Goal: Task Accomplishment & Management: Manage account settings

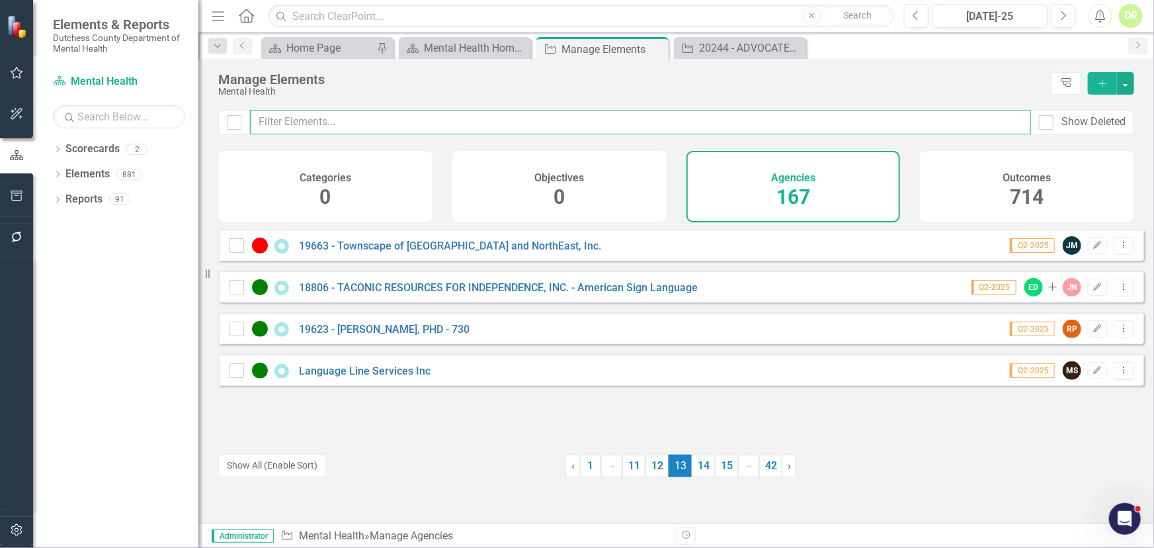
click at [367, 124] on input "text" at bounding box center [640, 122] width 781 height 24
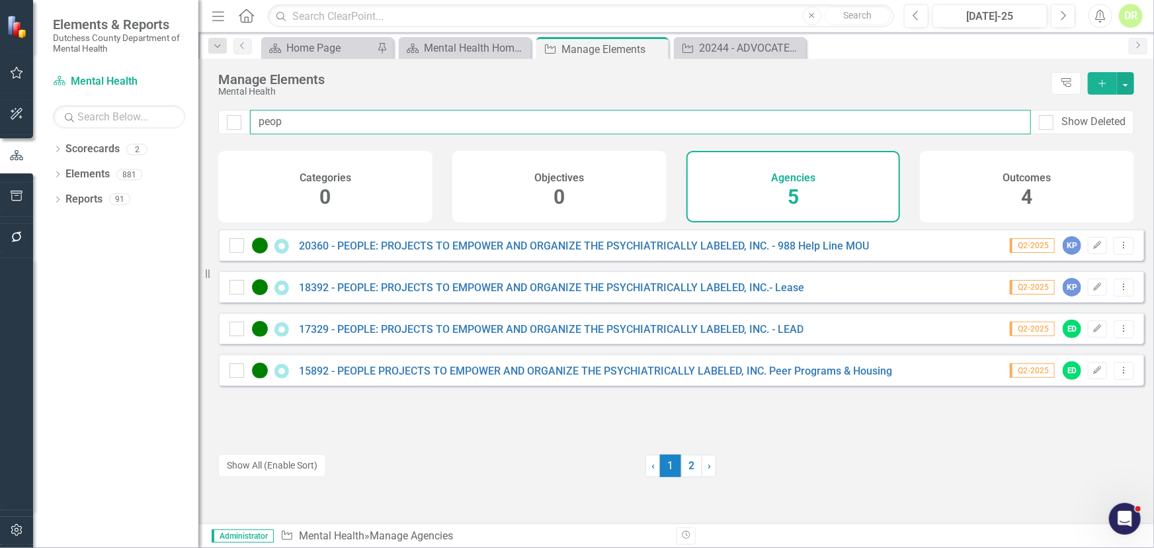
type input "peop"
drag, startPoint x: 799, startPoint y: 125, endPoint x: 394, endPoint y: 123, distance: 404.7
click at [394, 123] on input "peop" at bounding box center [640, 122] width 781 height 24
drag, startPoint x: 364, startPoint y: 128, endPoint x: 167, endPoint y: 136, distance: 197.2
click at [167, 136] on div "Elements & Reports Dutchess County Department of Mental Health Scorecard Mental…" at bounding box center [577, 274] width 1154 height 548
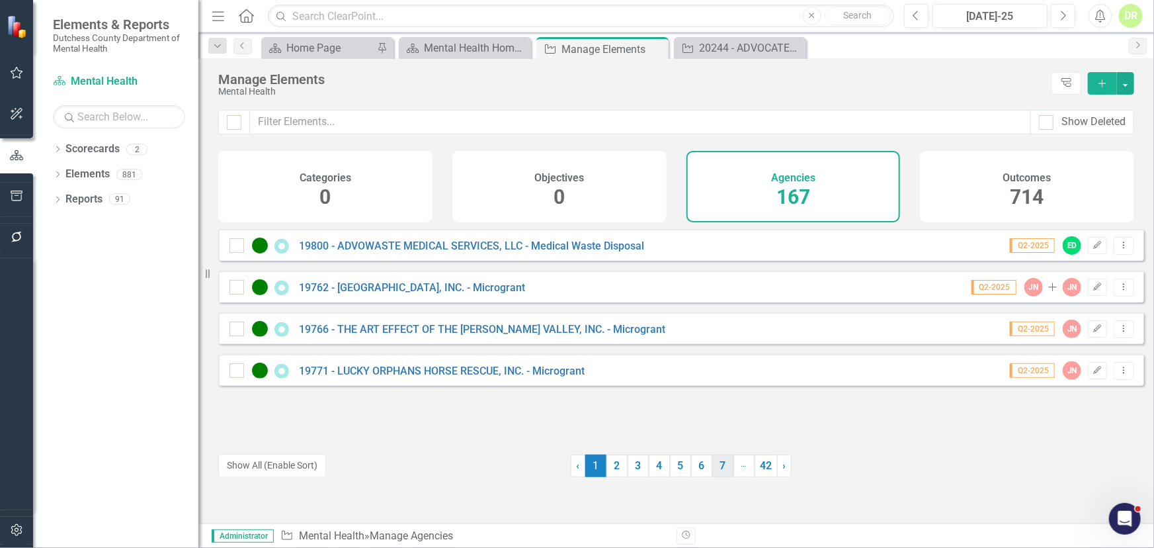
click at [716, 472] on link "7" at bounding box center [722, 465] width 21 height 22
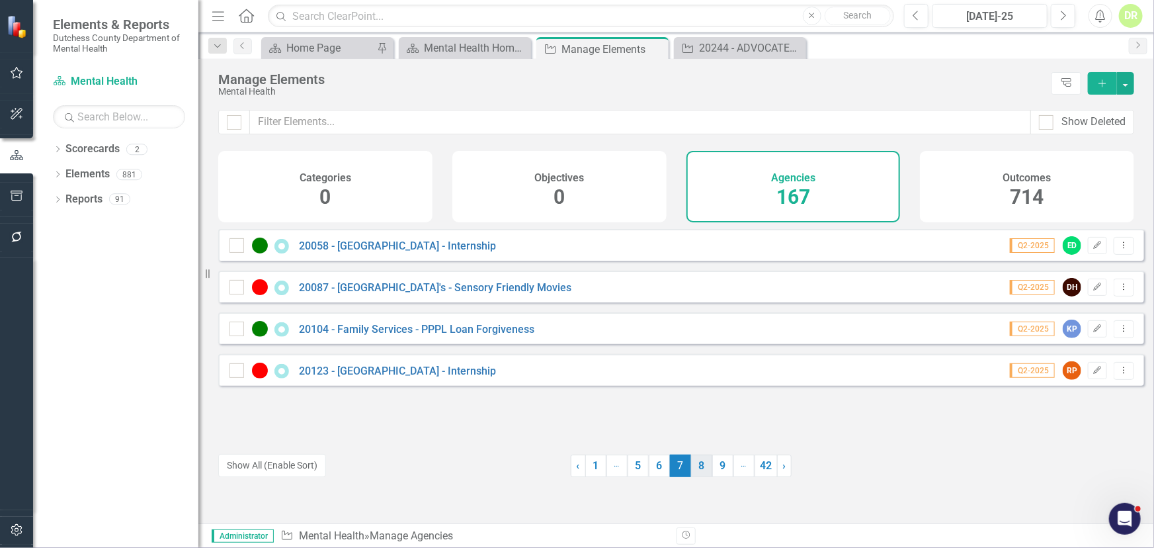
click at [694, 467] on link "8" at bounding box center [701, 465] width 21 height 22
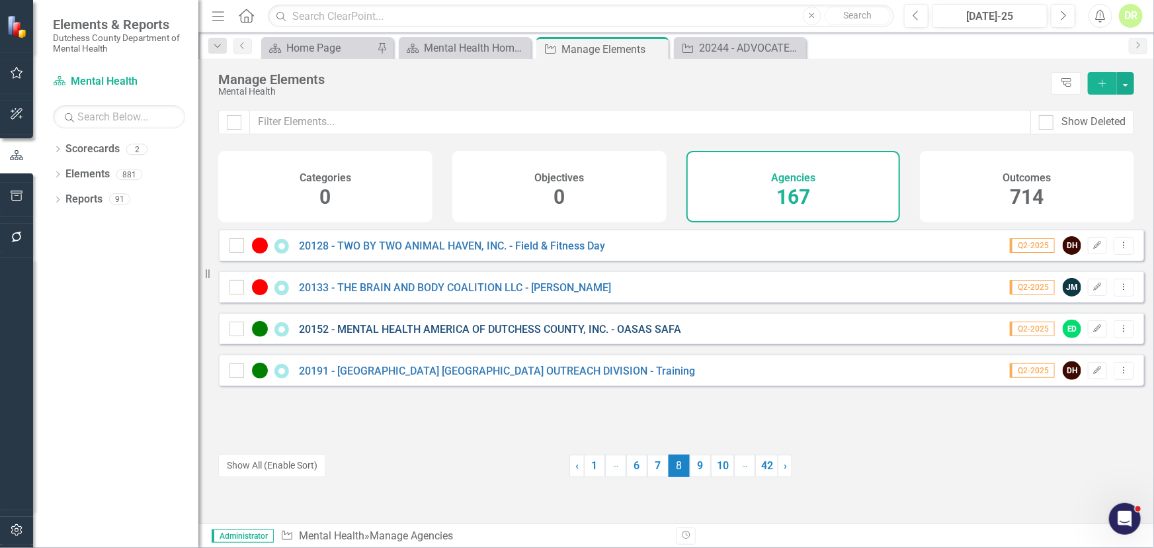
click at [597, 335] on link "20152 - MENTAL HEALTH AMERICA OF DUTCHESS COUNTY, INC. - OASAS SAFA" at bounding box center [490, 329] width 382 height 13
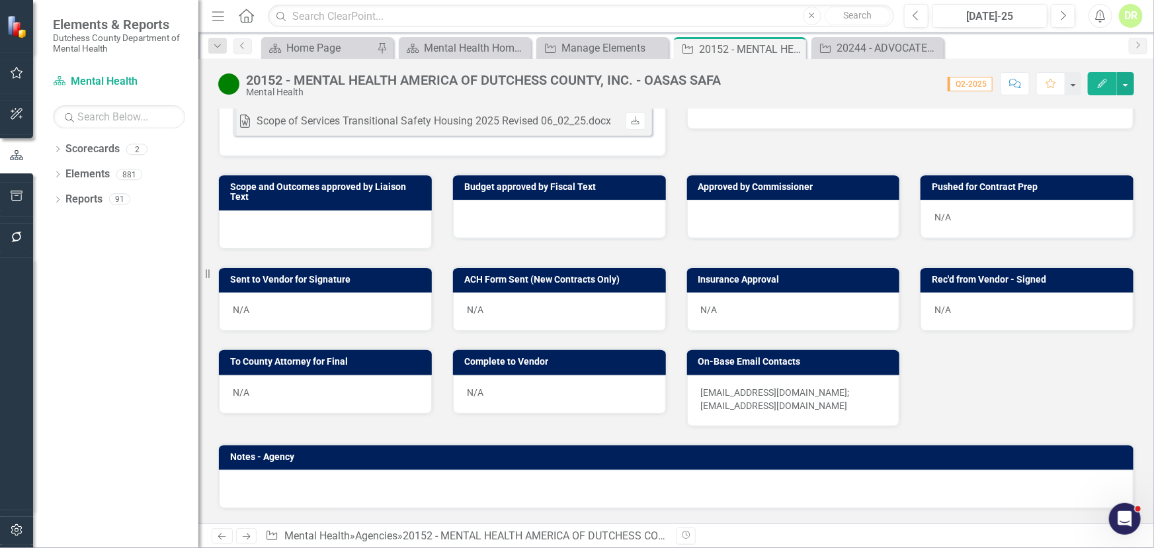
scroll to position [541, 0]
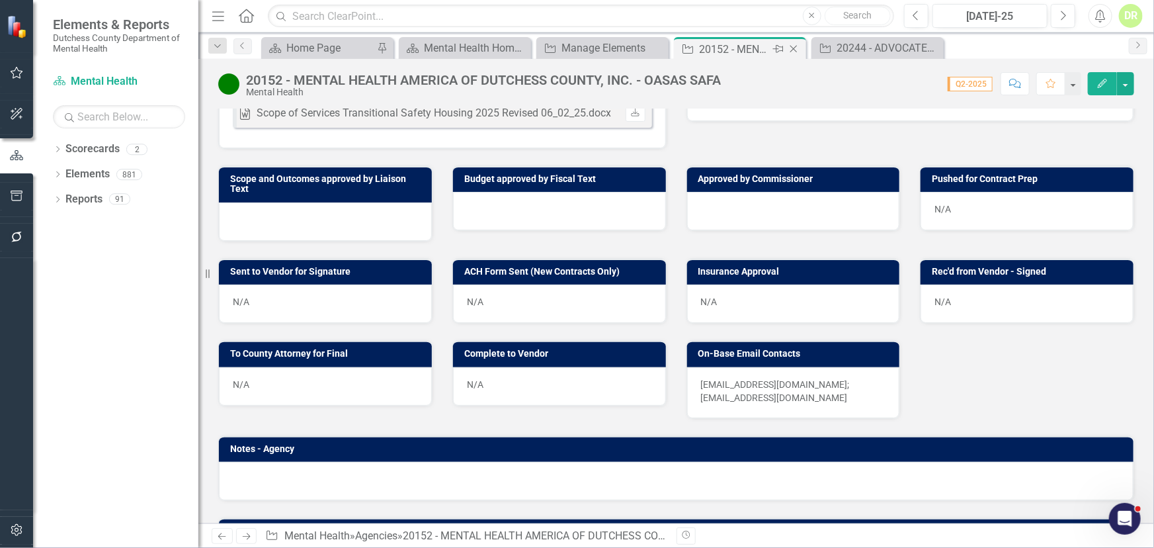
click at [796, 48] on icon "Close" at bounding box center [793, 49] width 13 height 11
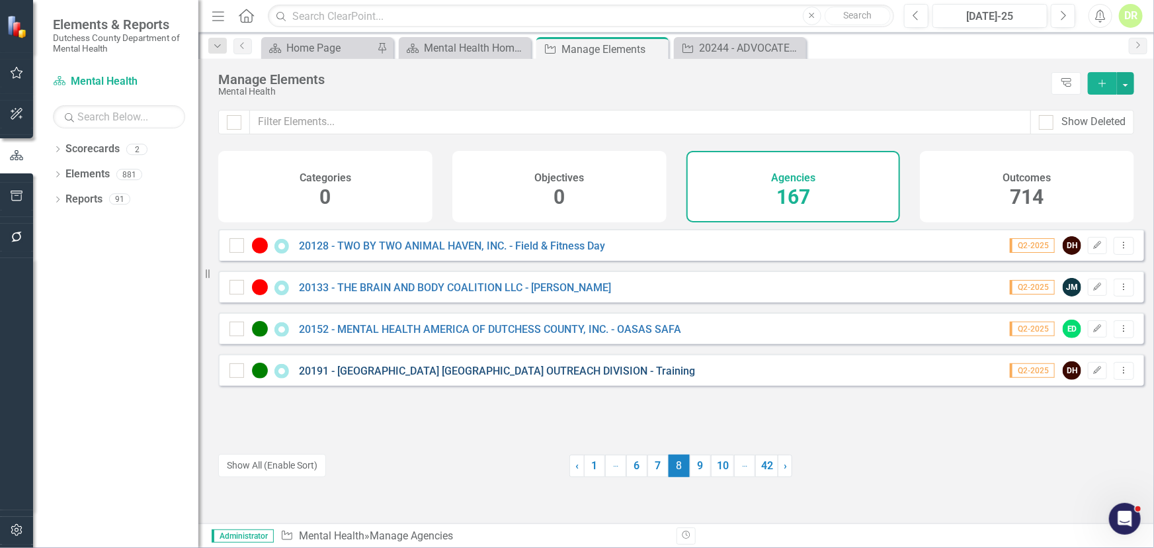
click at [501, 376] on link "20191 - [GEOGRAPHIC_DATA] [GEOGRAPHIC_DATA] OUTREACH DIVISION - Training" at bounding box center [497, 370] width 396 height 13
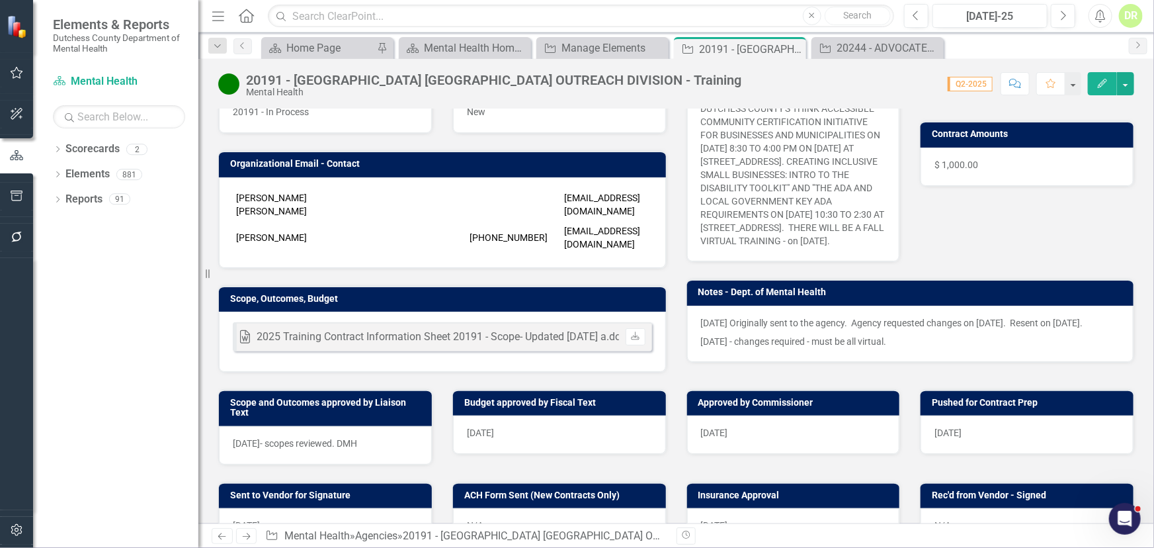
scroll to position [240, 0]
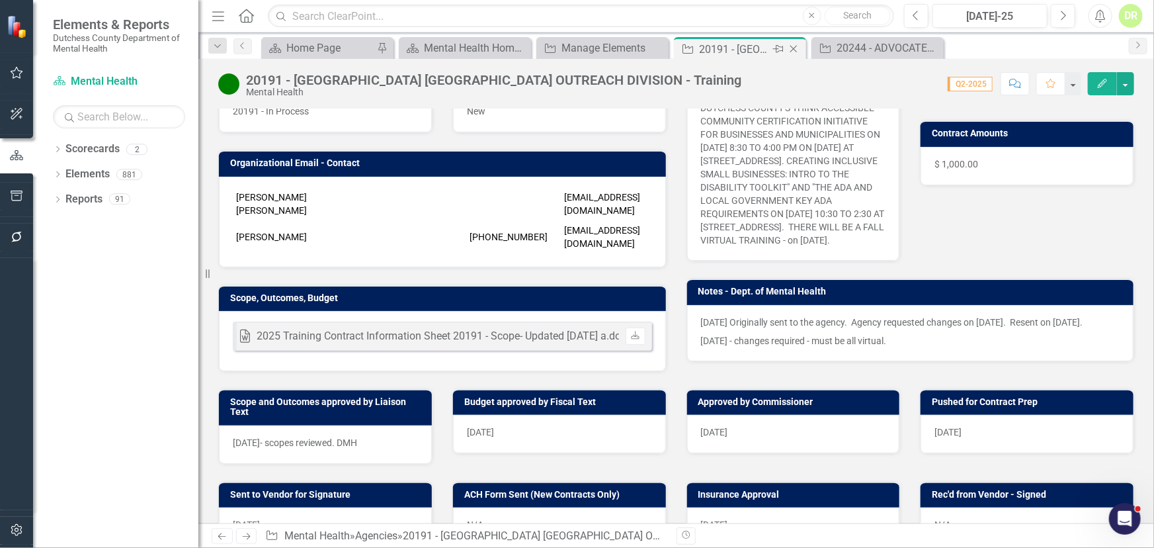
click at [791, 48] on icon "Close" at bounding box center [793, 49] width 13 height 11
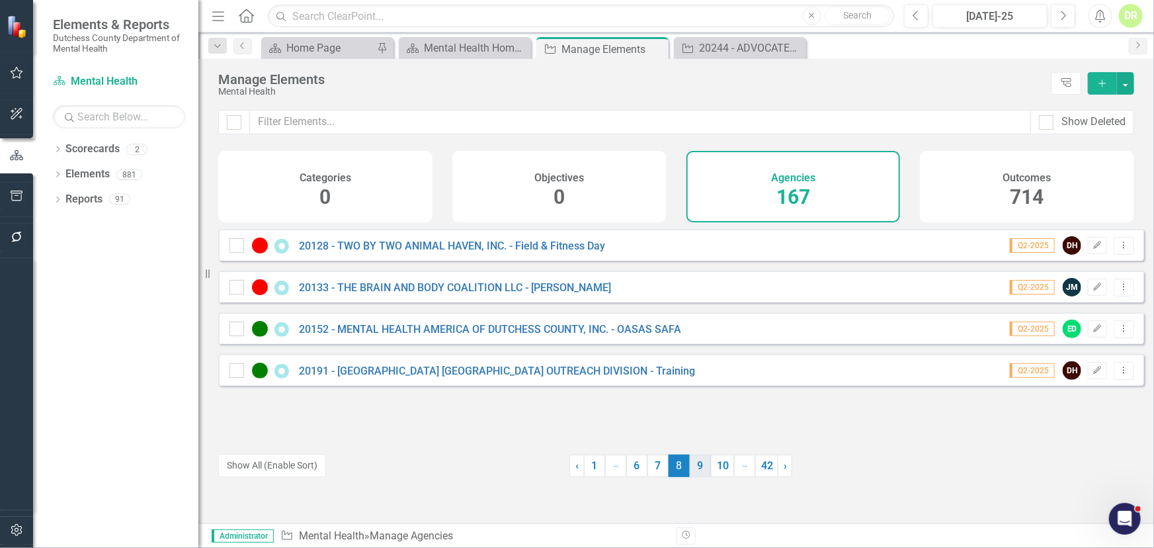
click at [694, 469] on link "9" at bounding box center [700, 465] width 21 height 22
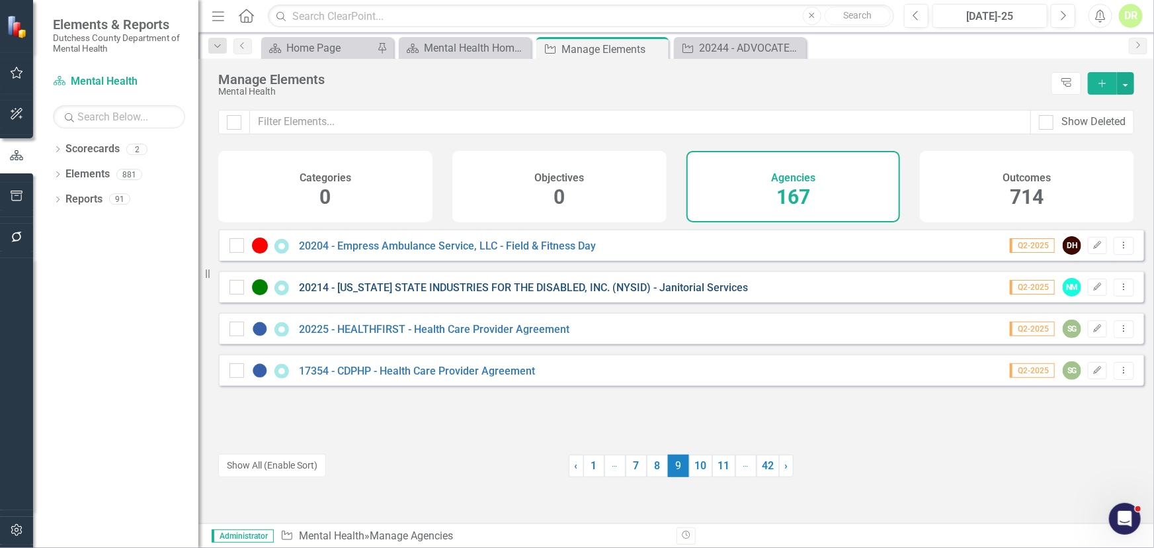
click at [606, 294] on link "20214 - [US_STATE] STATE INDUSTRIES FOR THE DISABLED, INC. (NYSID) - Janitorial…" at bounding box center [523, 287] width 449 height 13
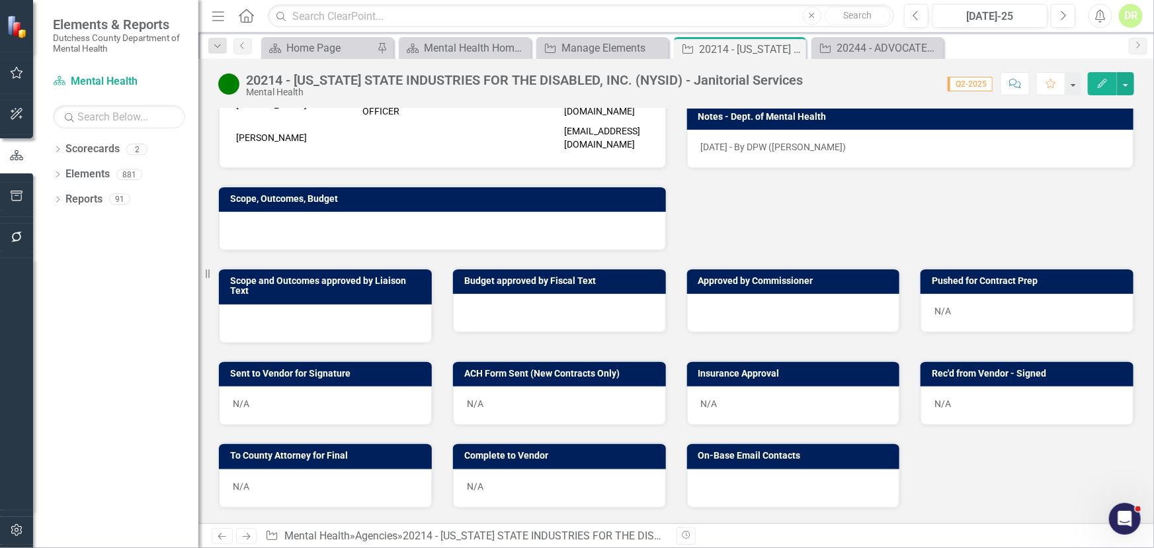
scroll to position [360, 0]
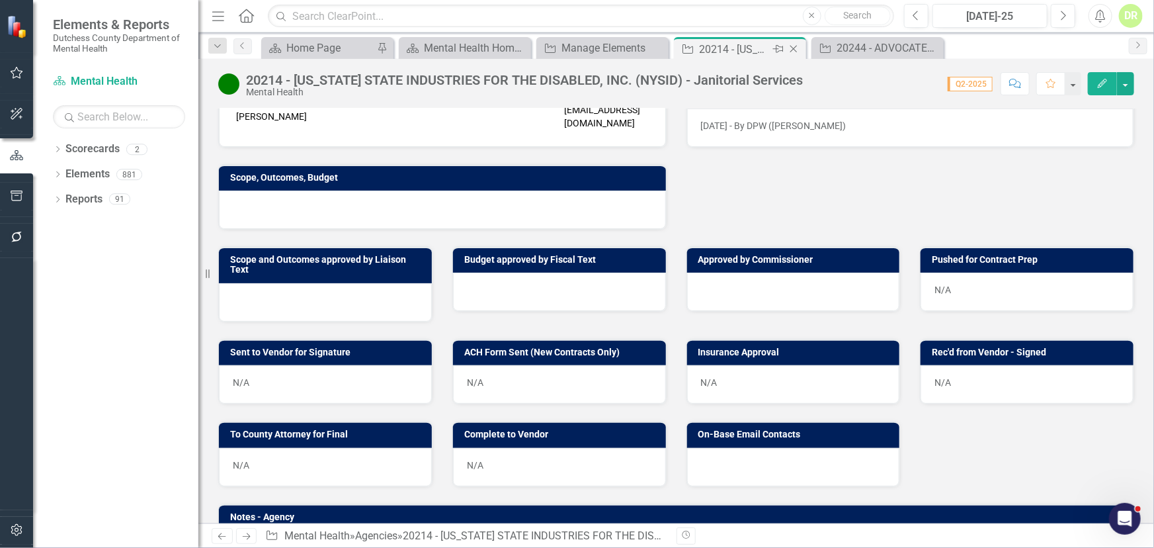
click at [795, 50] on icon "Close" at bounding box center [793, 49] width 13 height 11
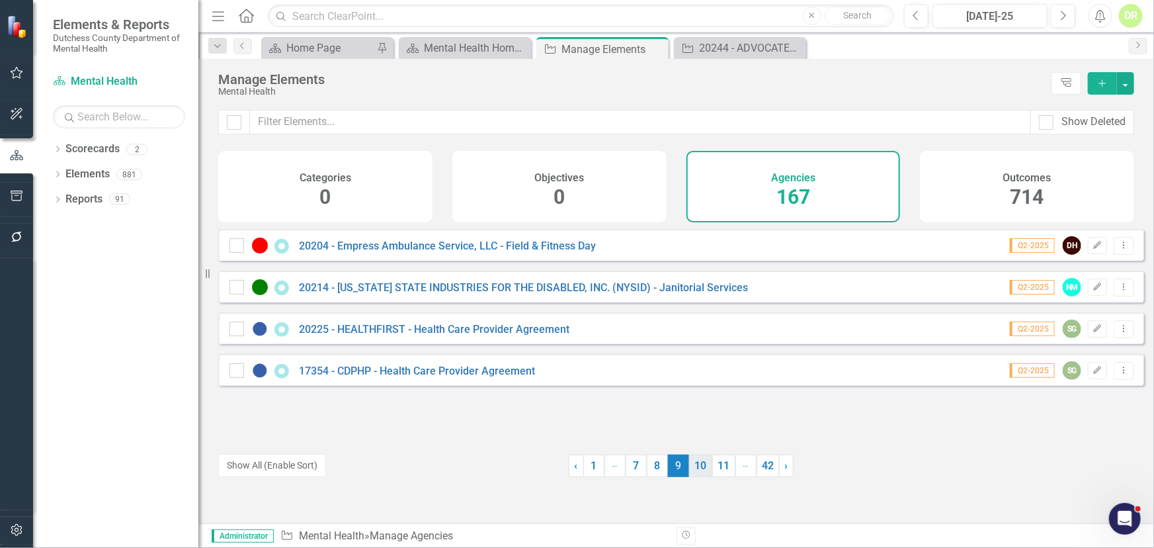
click at [690, 462] on link "10" at bounding box center [700, 465] width 23 height 22
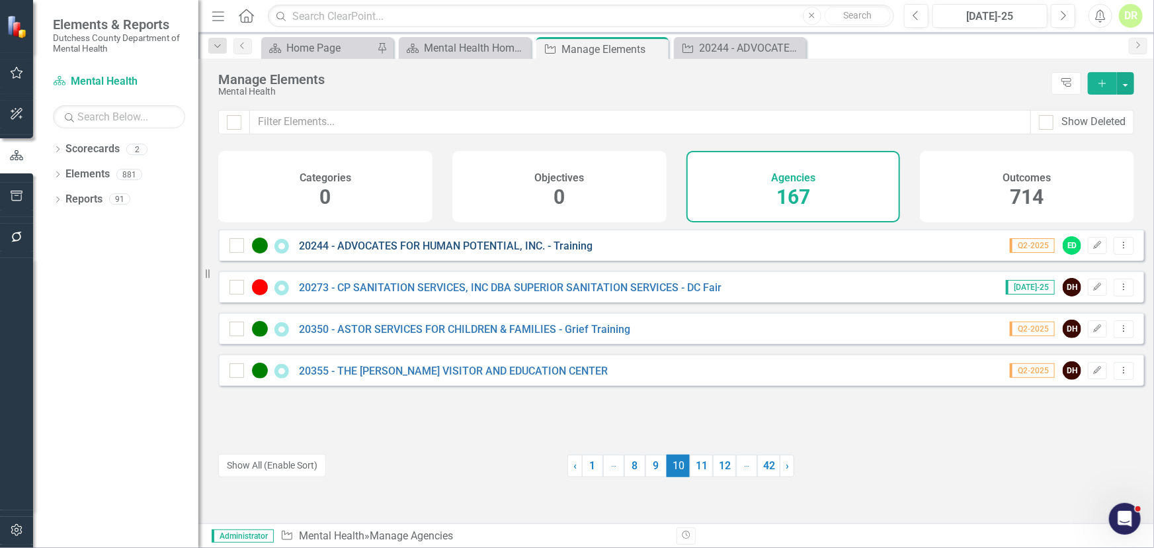
click at [477, 252] on link "20244 - ADVOCATES FOR HUMAN POTENTIAL, INC. - Training" at bounding box center [446, 245] width 294 height 13
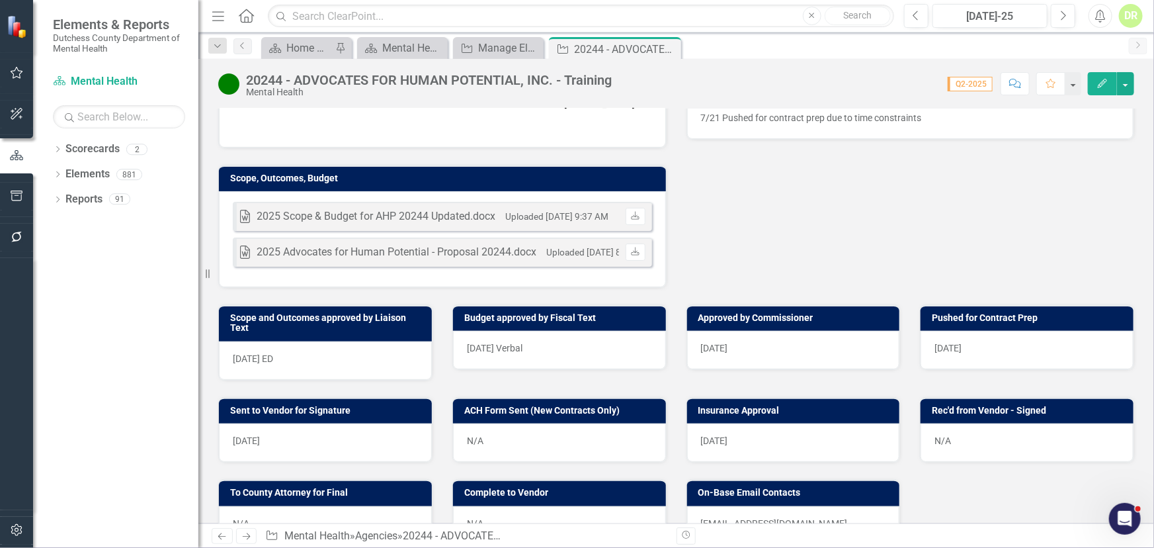
scroll to position [360, 0]
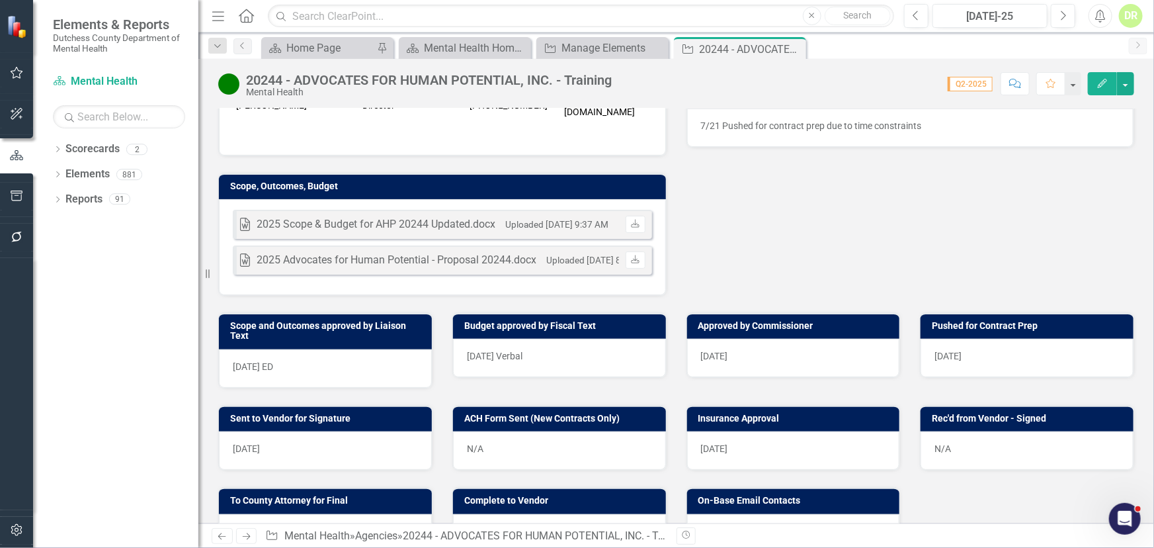
click at [550, 210] on div "Word 2025 Scope & Budget for AHP 20244 Updated.docx Uploaded [DATE] 9:37 AM Dow…" at bounding box center [442, 224] width 419 height 29
click at [574, 187] on td "Scope, Outcomes, Budget" at bounding box center [444, 188] width 429 height 20
click at [577, 199] on div "Word 2025 Scope & Budget for AHP 20244 Updated.docx Uploaded [DATE] 9:37 AM Dow…" at bounding box center [442, 247] width 447 height 96
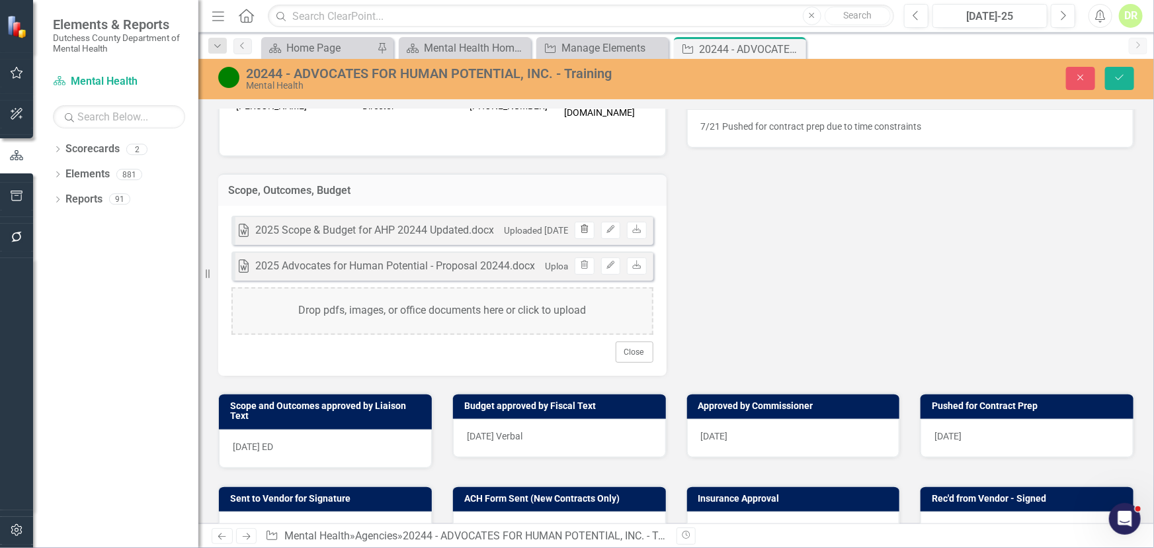
click at [581, 225] on icon "Trash" at bounding box center [584, 229] width 10 height 8
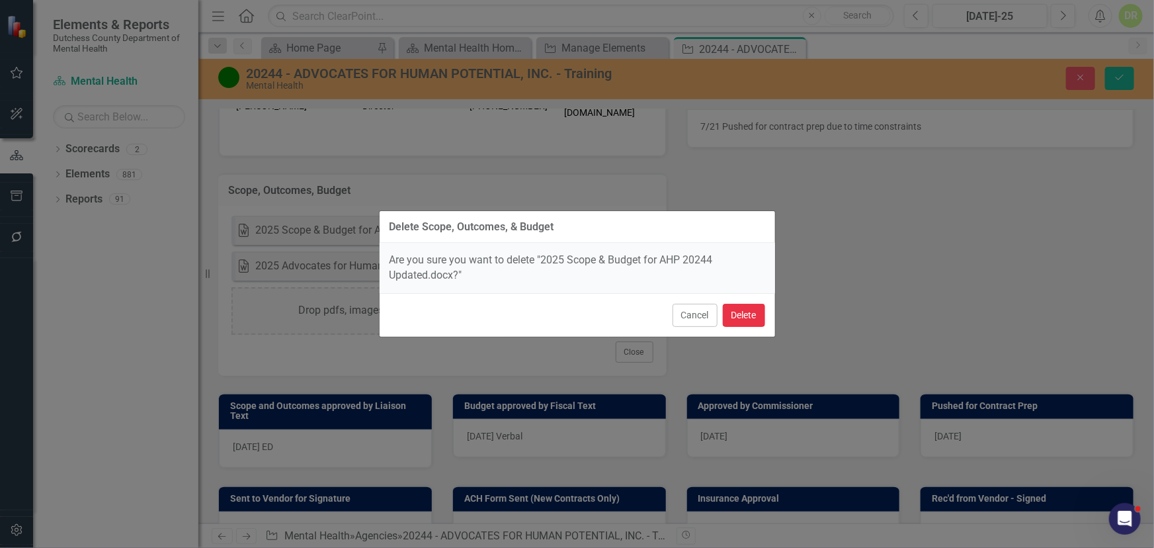
click at [745, 308] on button "Delete" at bounding box center [744, 315] width 42 height 23
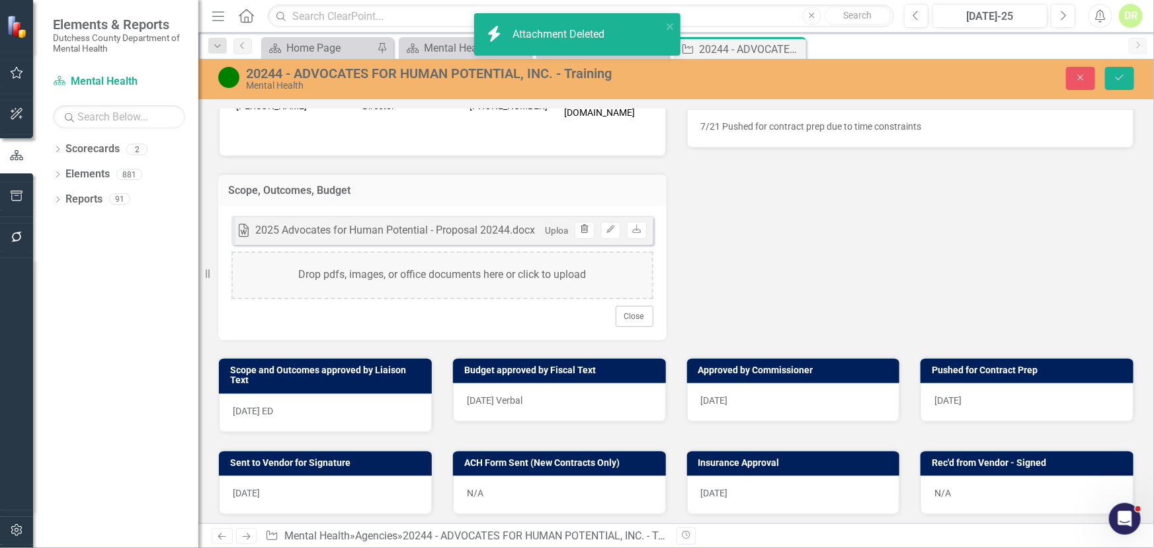
click at [581, 225] on icon "Trash" at bounding box center [584, 229] width 10 height 8
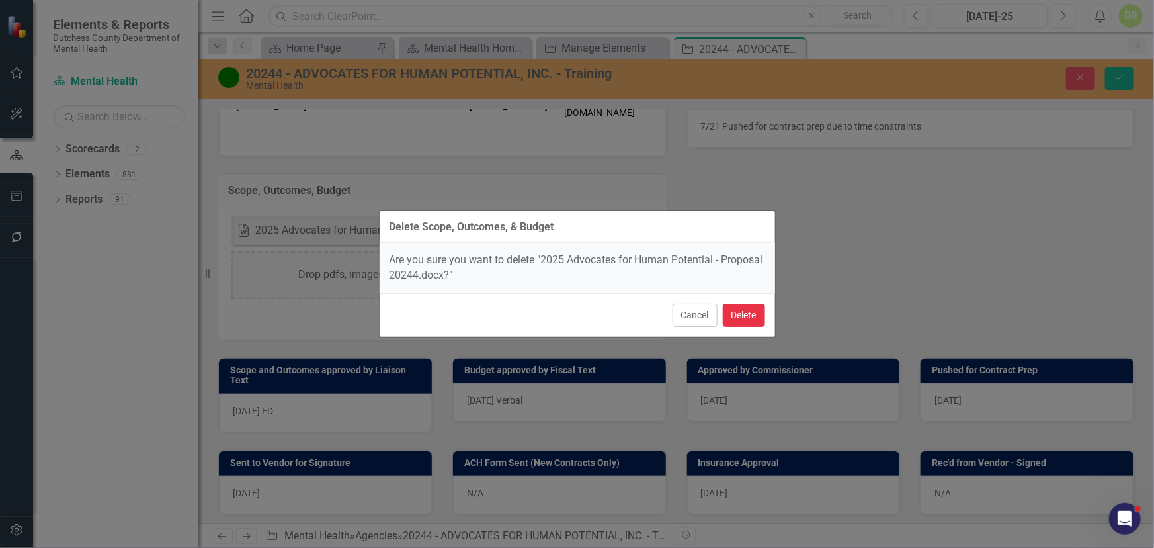
click at [753, 305] on button "Delete" at bounding box center [744, 315] width 42 height 23
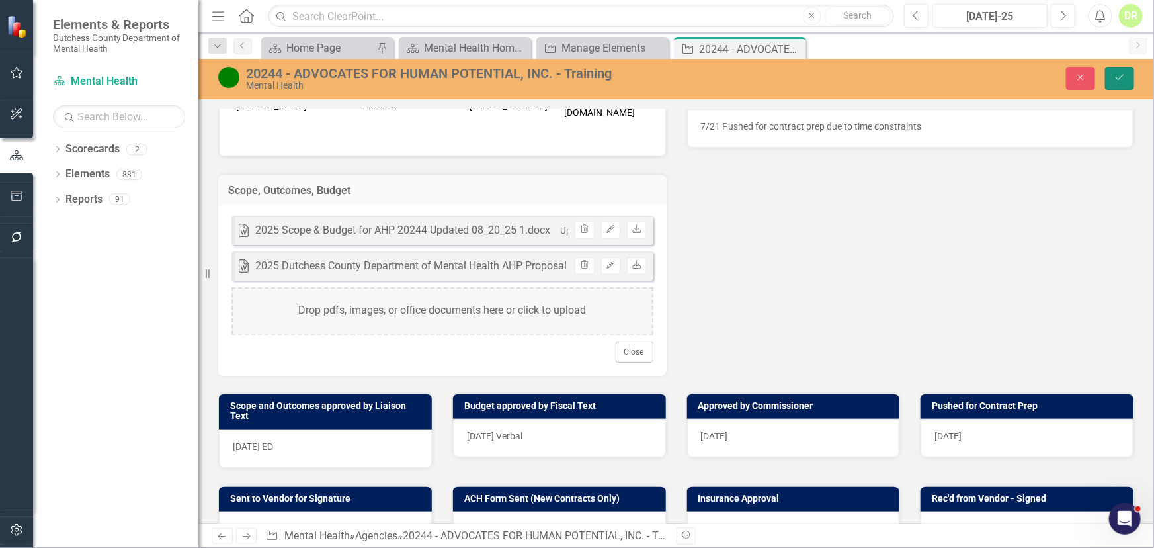
click at [1115, 70] on button "Save" at bounding box center [1119, 78] width 29 height 23
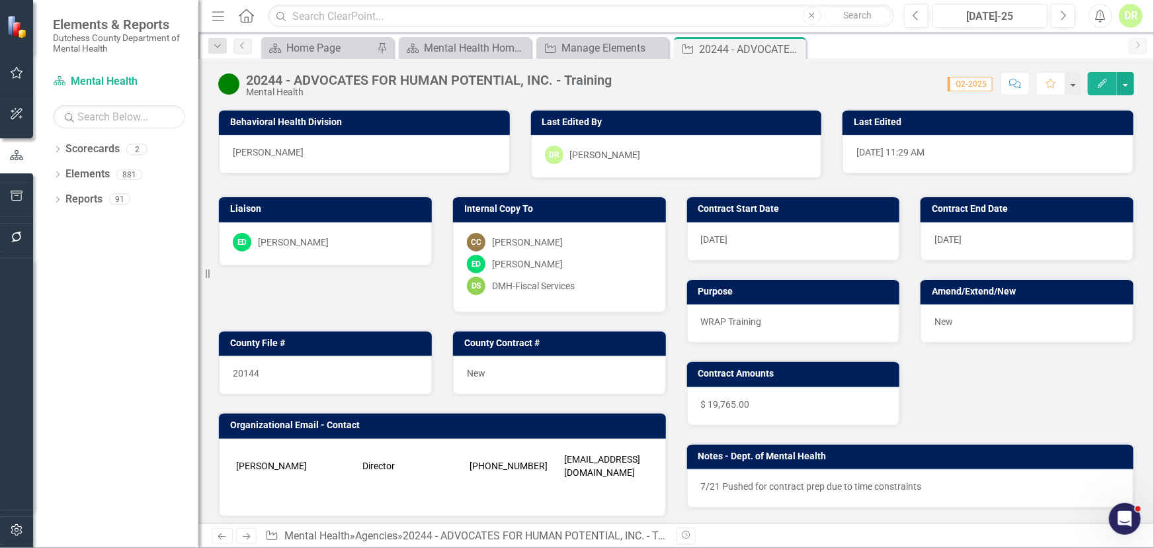
click at [278, 374] on div "20144" at bounding box center [325, 375] width 213 height 38
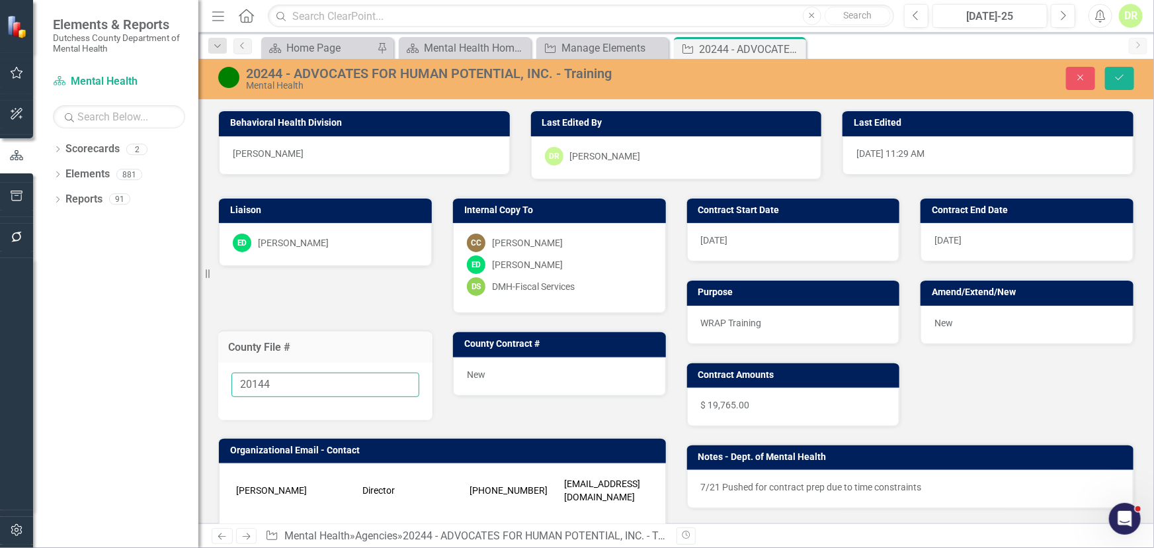
click at [280, 374] on input "20144" at bounding box center [325, 384] width 188 height 24
type input "20144 - In Process"
click at [1116, 78] on icon "submit" at bounding box center [1120, 77] width 8 height 5
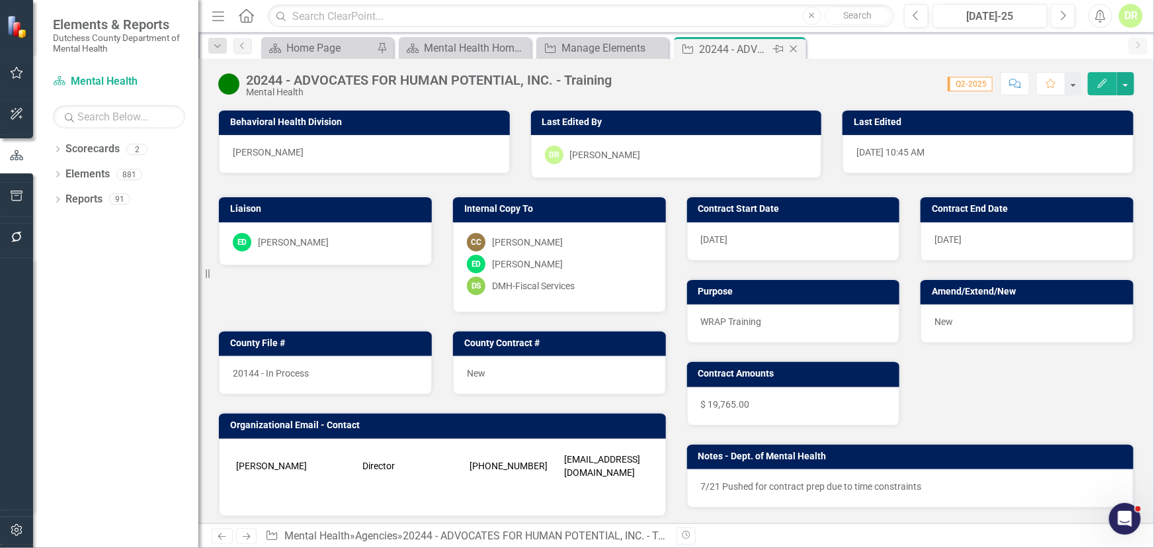
click at [792, 48] on icon at bounding box center [793, 49] width 7 height 7
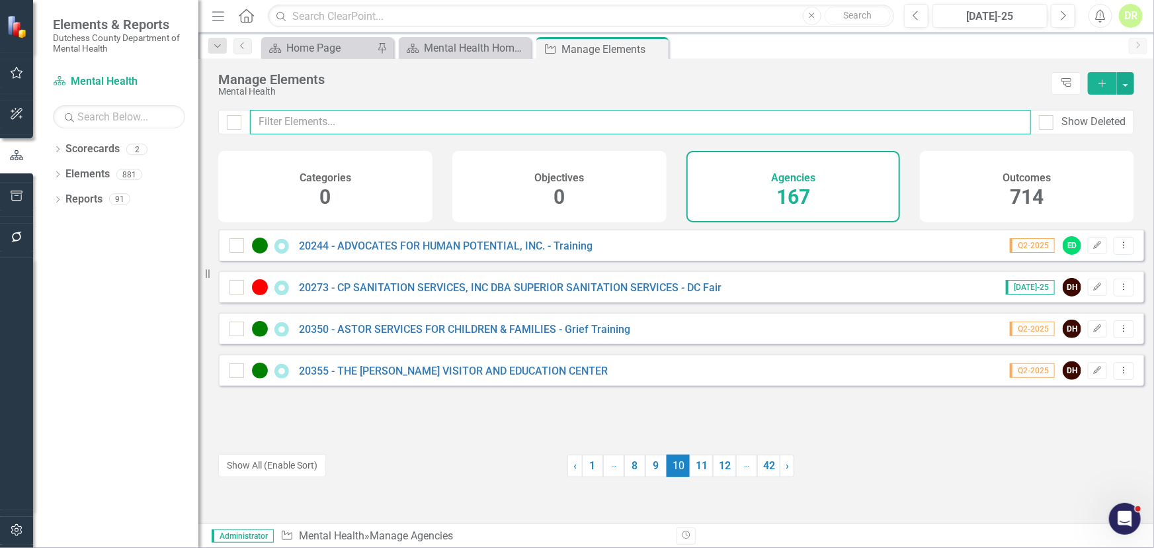
click at [411, 118] on input "text" at bounding box center [640, 122] width 781 height 24
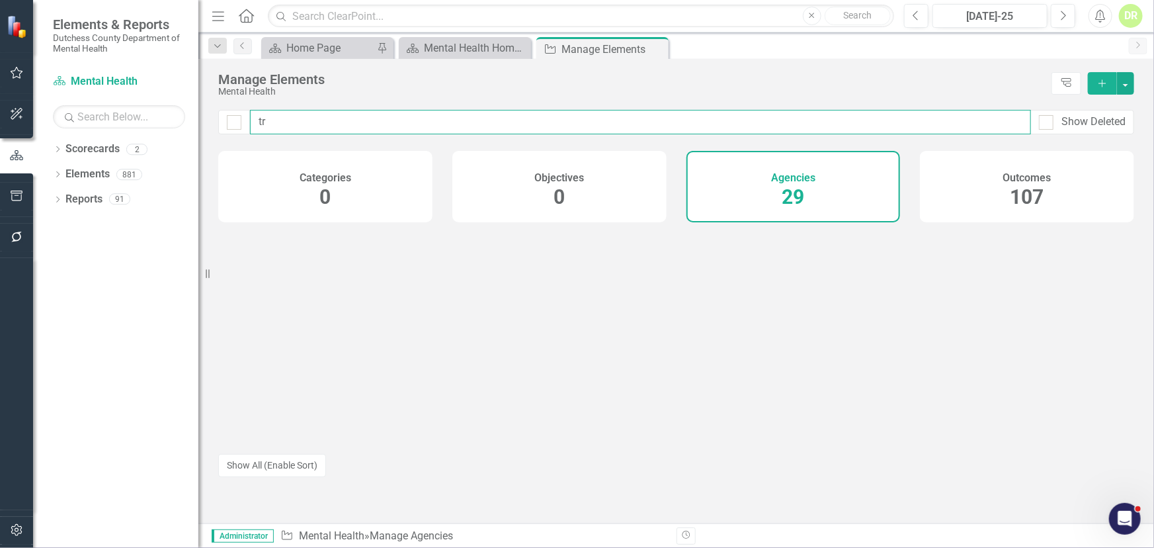
type input "t"
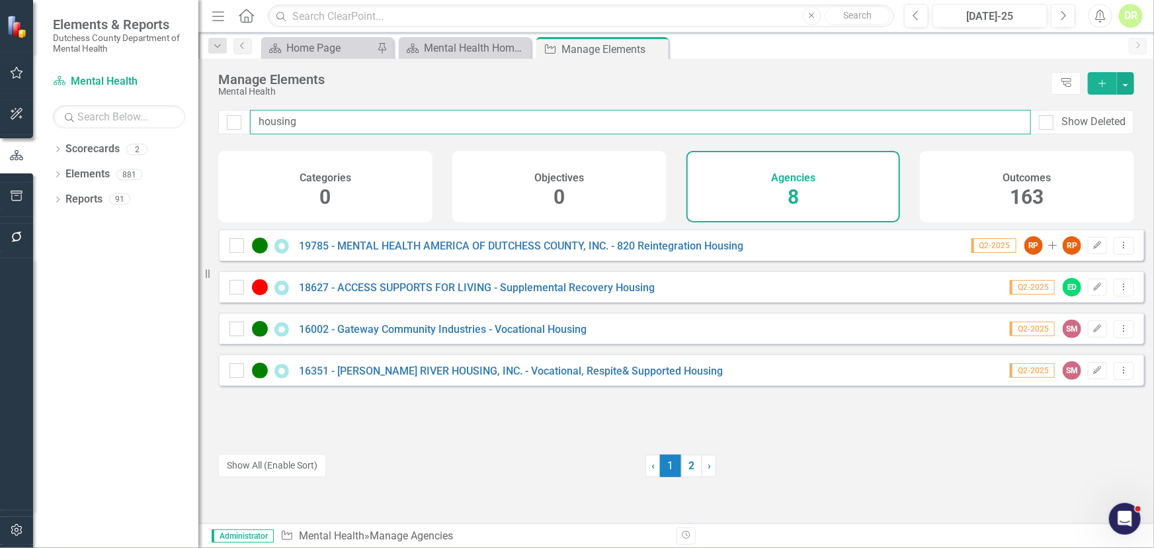
drag, startPoint x: 312, startPoint y: 125, endPoint x: 177, endPoint y: 132, distance: 135.7
click at [178, 132] on div "Elements & Reports Dutchess County Department of Mental Health Scorecard Mental…" at bounding box center [577, 274] width 1154 height 548
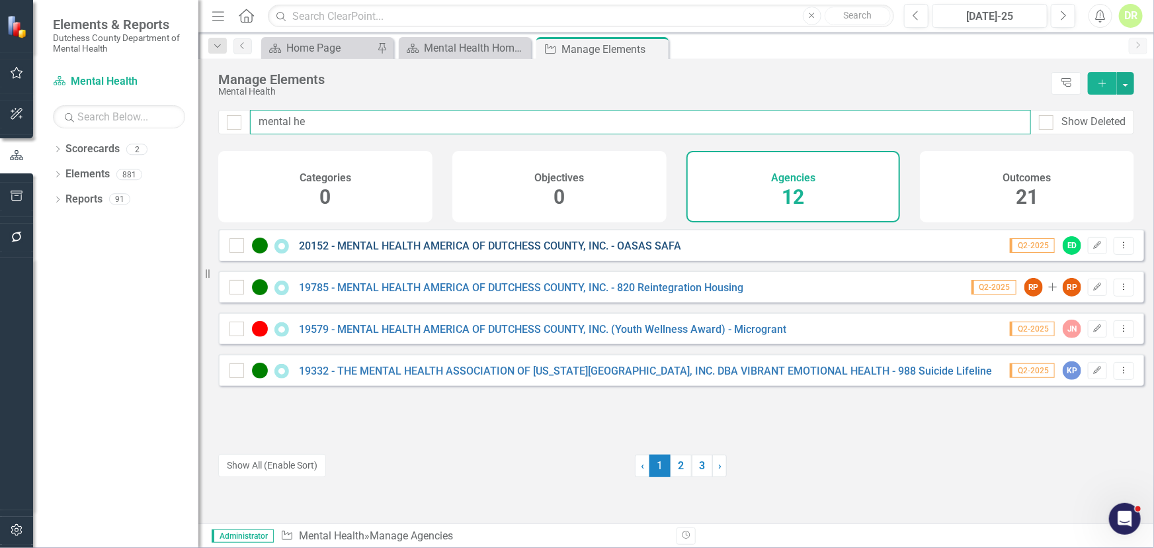
type input "mental he"
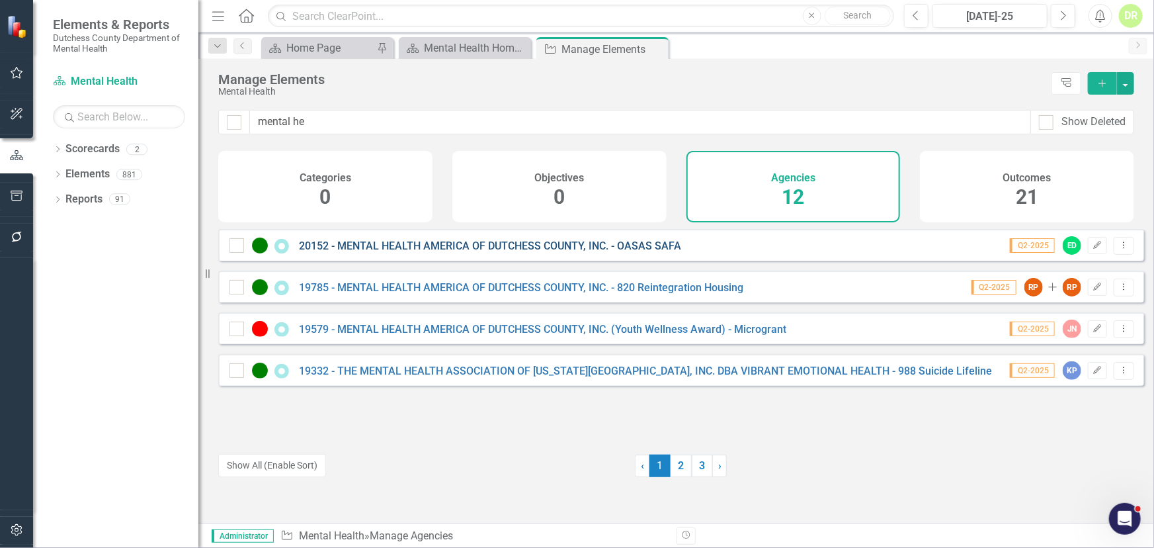
click at [608, 252] on link "20152 - MENTAL HEALTH AMERICA OF DUTCHESS COUNTY, INC. - OASAS SAFA" at bounding box center [490, 245] width 382 height 13
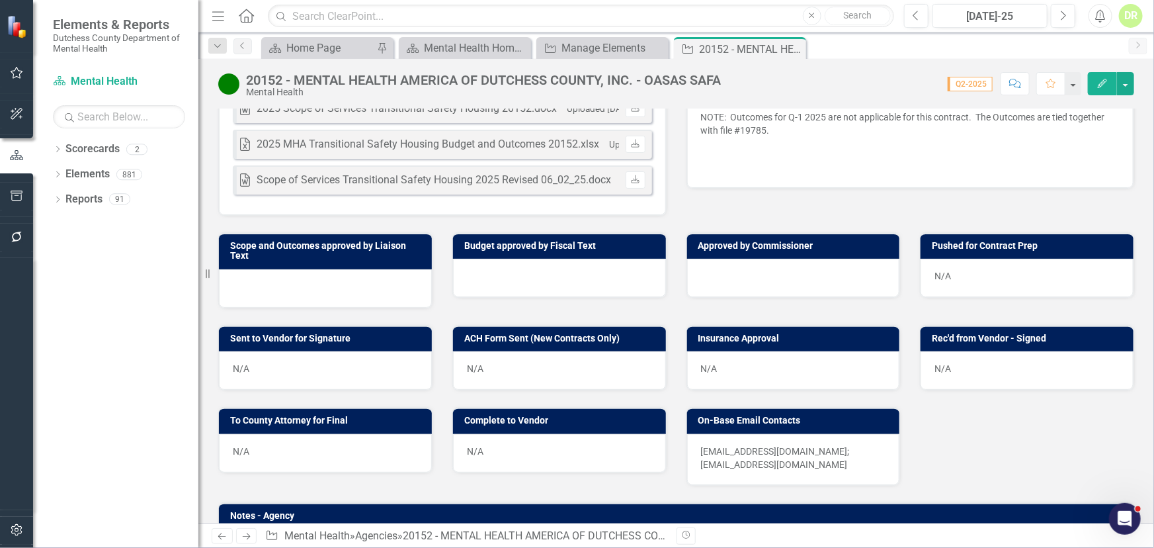
scroll to position [481, 0]
